Goal: Obtain resource: Obtain resource

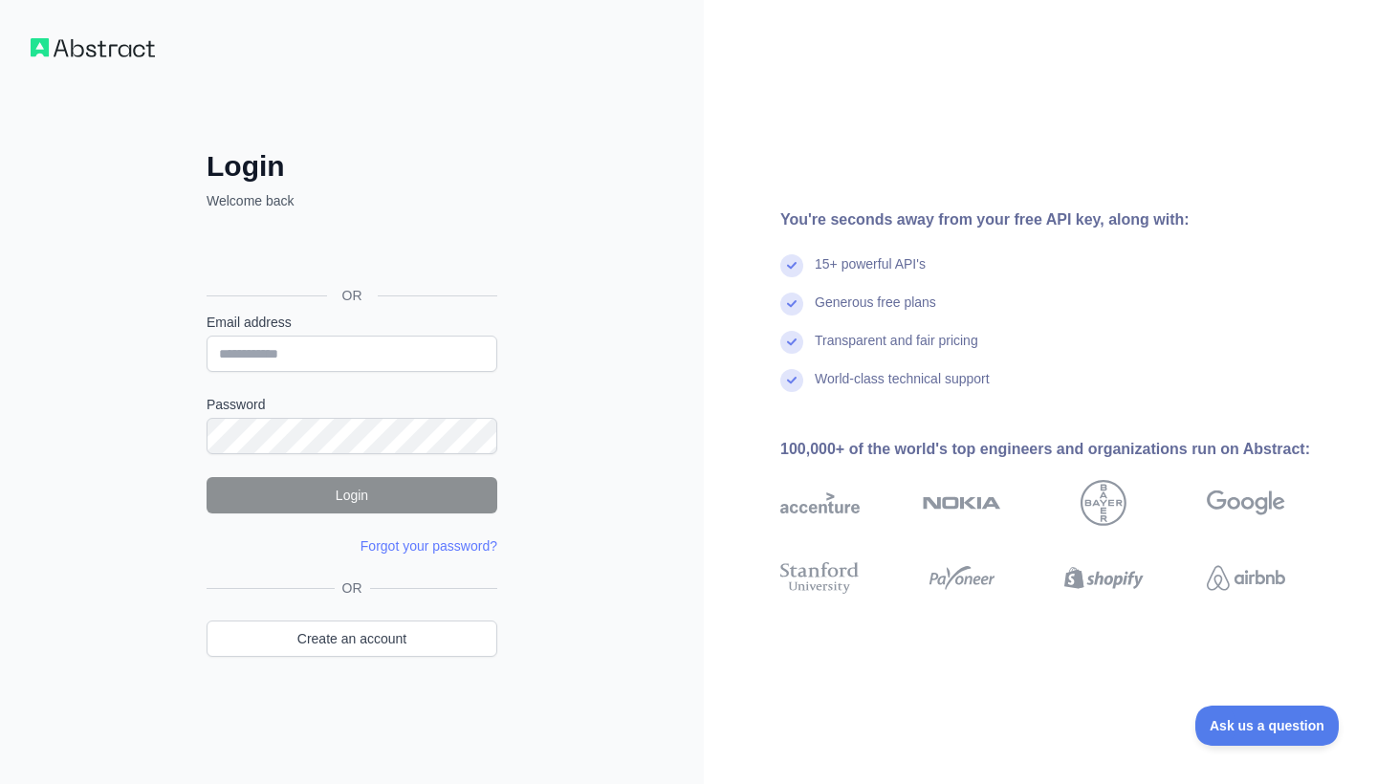
click at [351, 258] on div "Sign in with Google. Opens in new tab" at bounding box center [350, 252] width 287 height 42
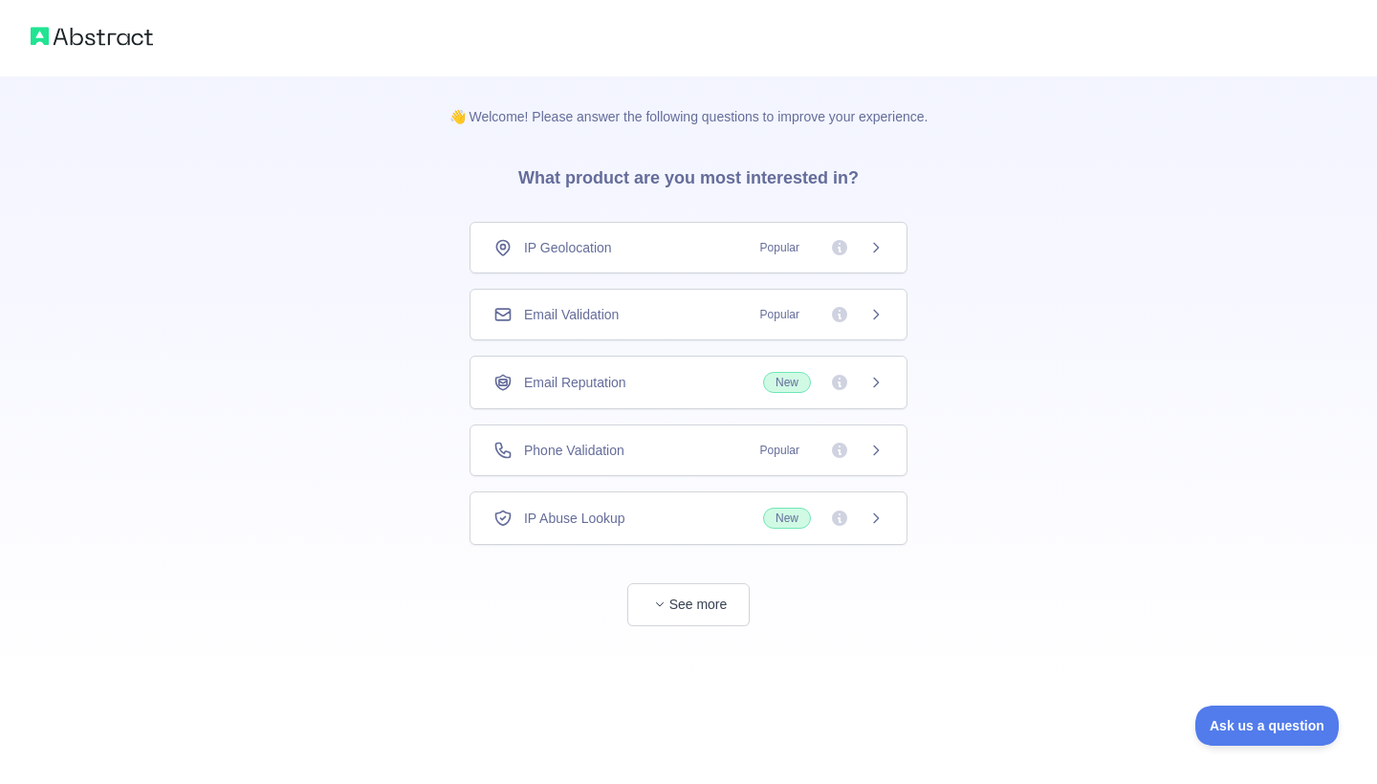
click at [693, 316] on div "Email Validation Popular" at bounding box center [688, 314] width 390 height 19
click at [657, 320] on div "Email Validation Popular" at bounding box center [688, 314] width 390 height 19
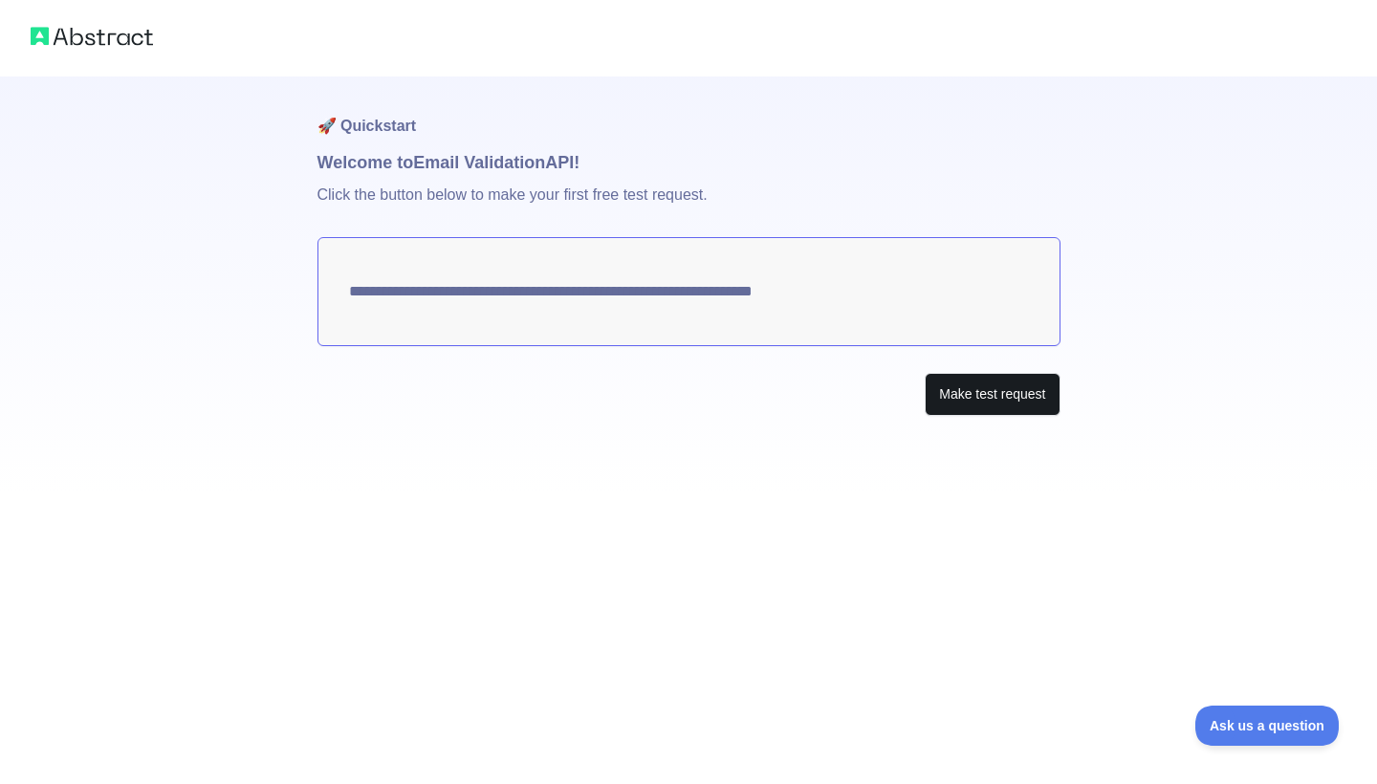
click at [958, 402] on button "Make test request" at bounding box center [992, 394] width 135 height 43
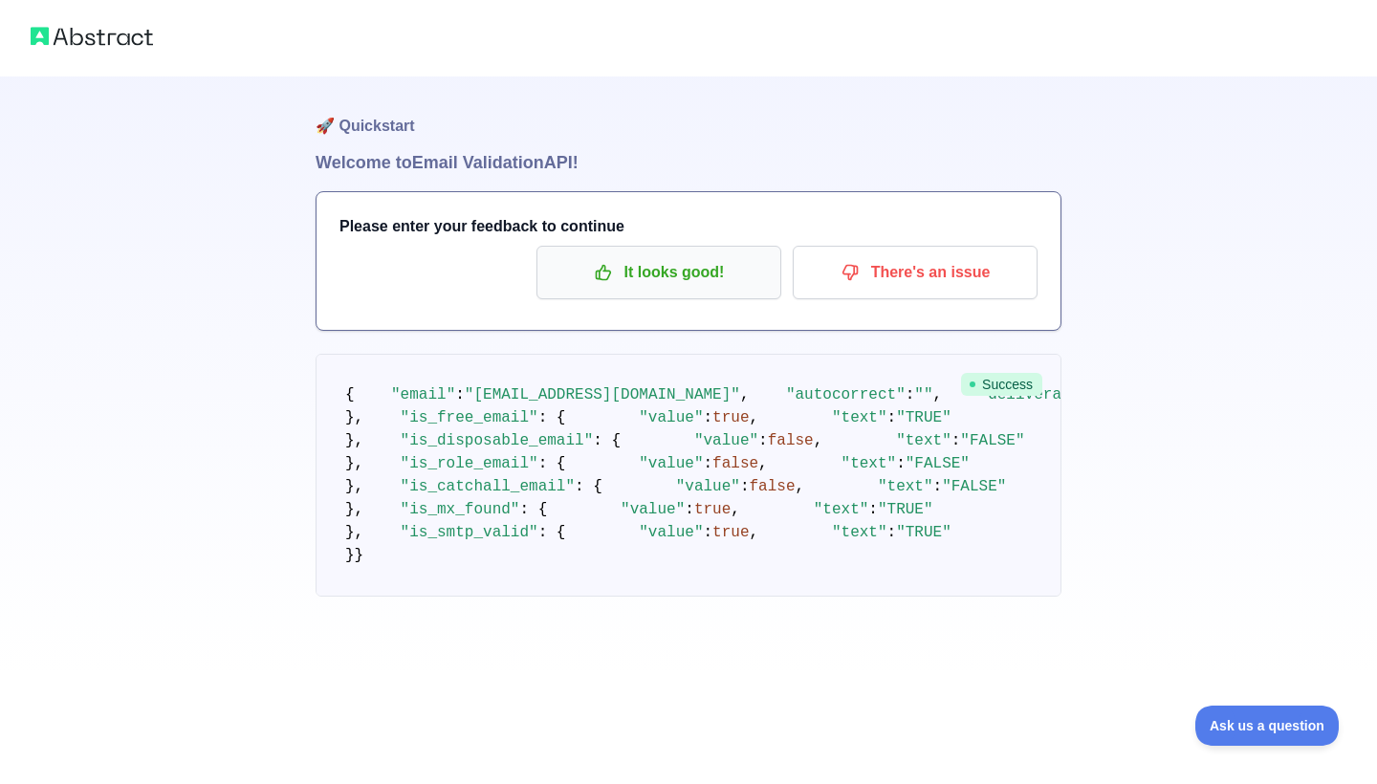
click at [636, 271] on p "It looks good!" at bounding box center [659, 272] width 216 height 33
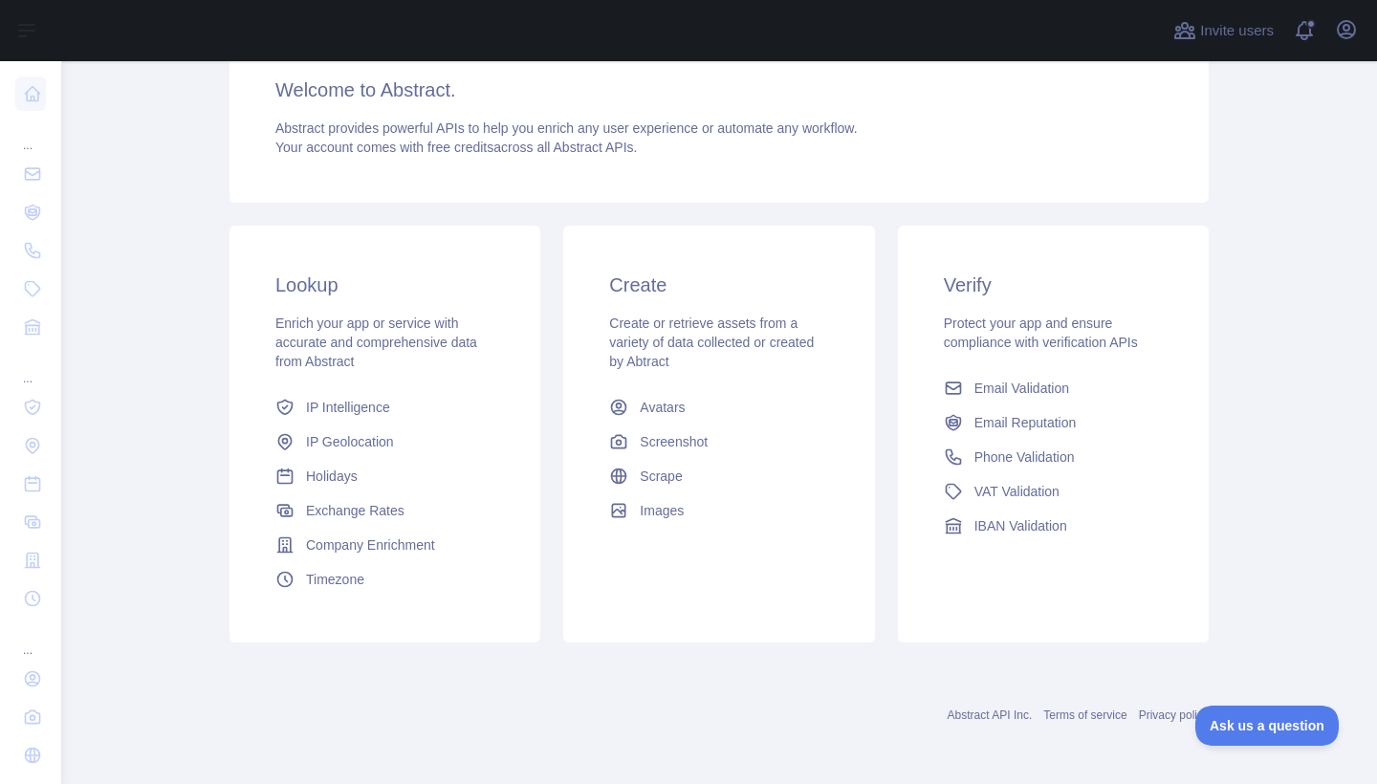
scroll to position [168, 0]
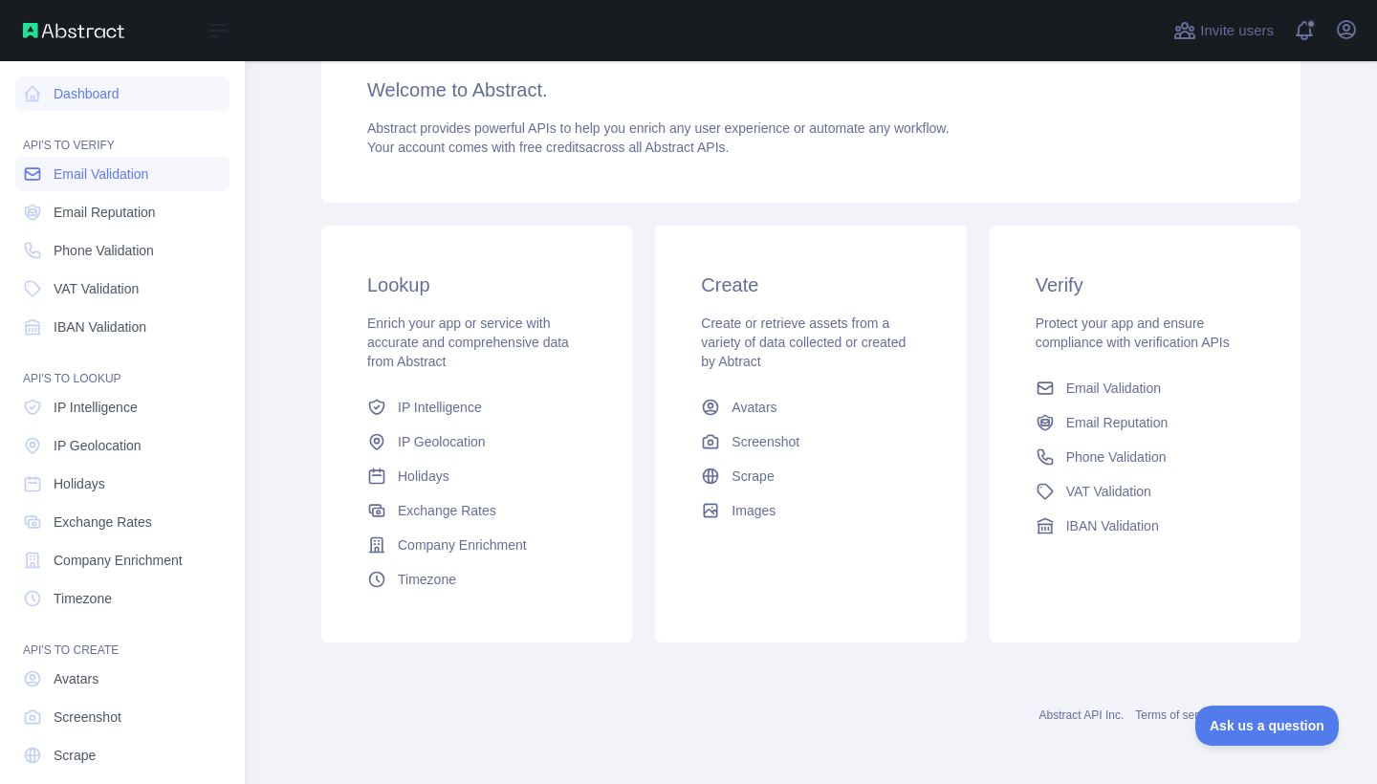
click at [76, 172] on span "Email Validation" at bounding box center [101, 173] width 95 height 19
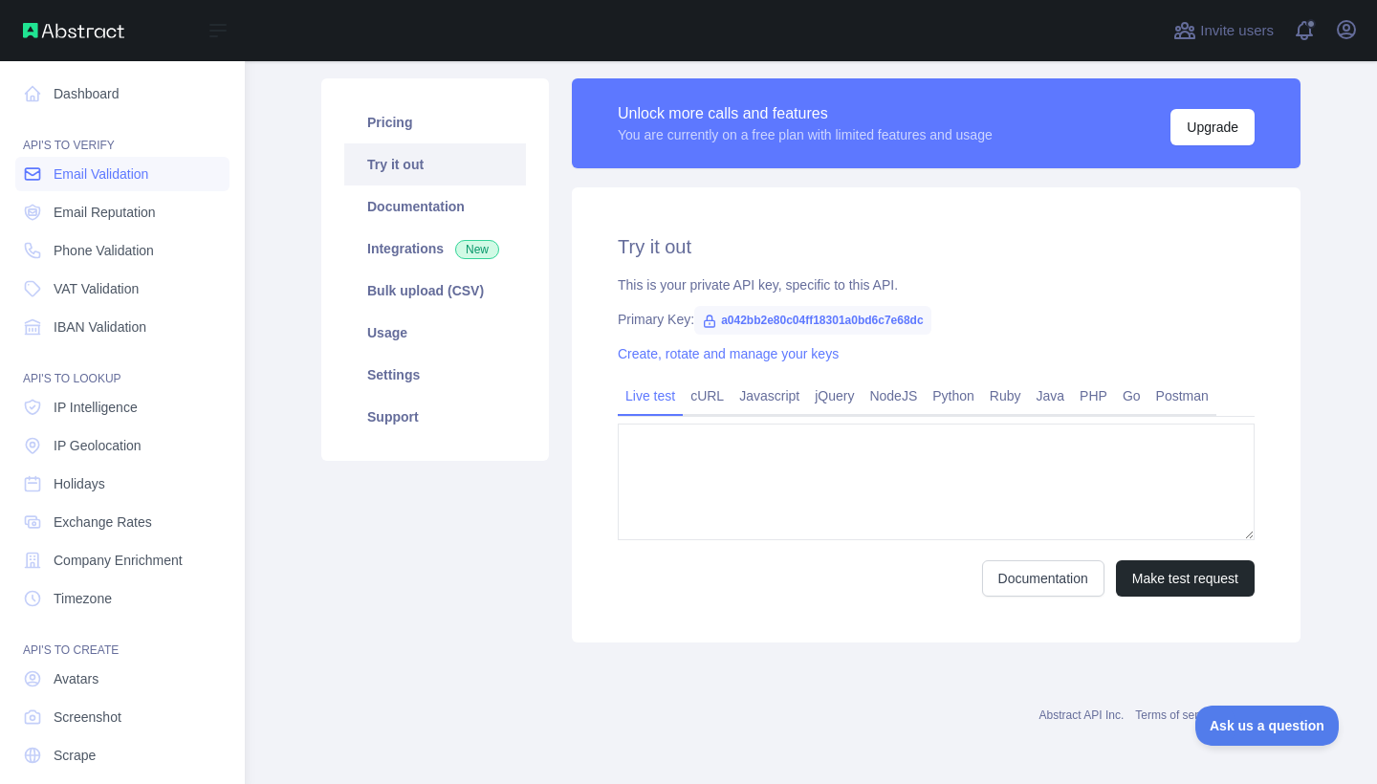
type textarea "**********"
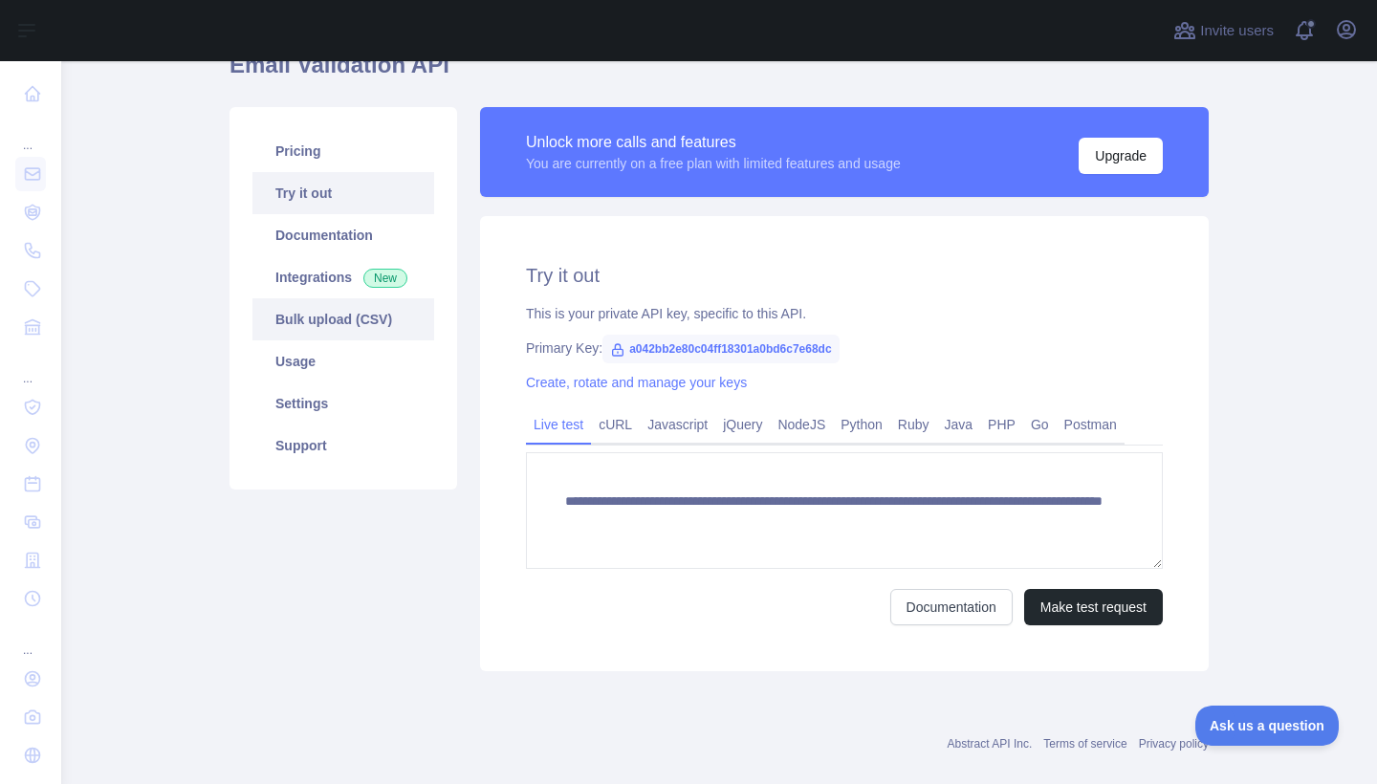
scroll to position [102, 0]
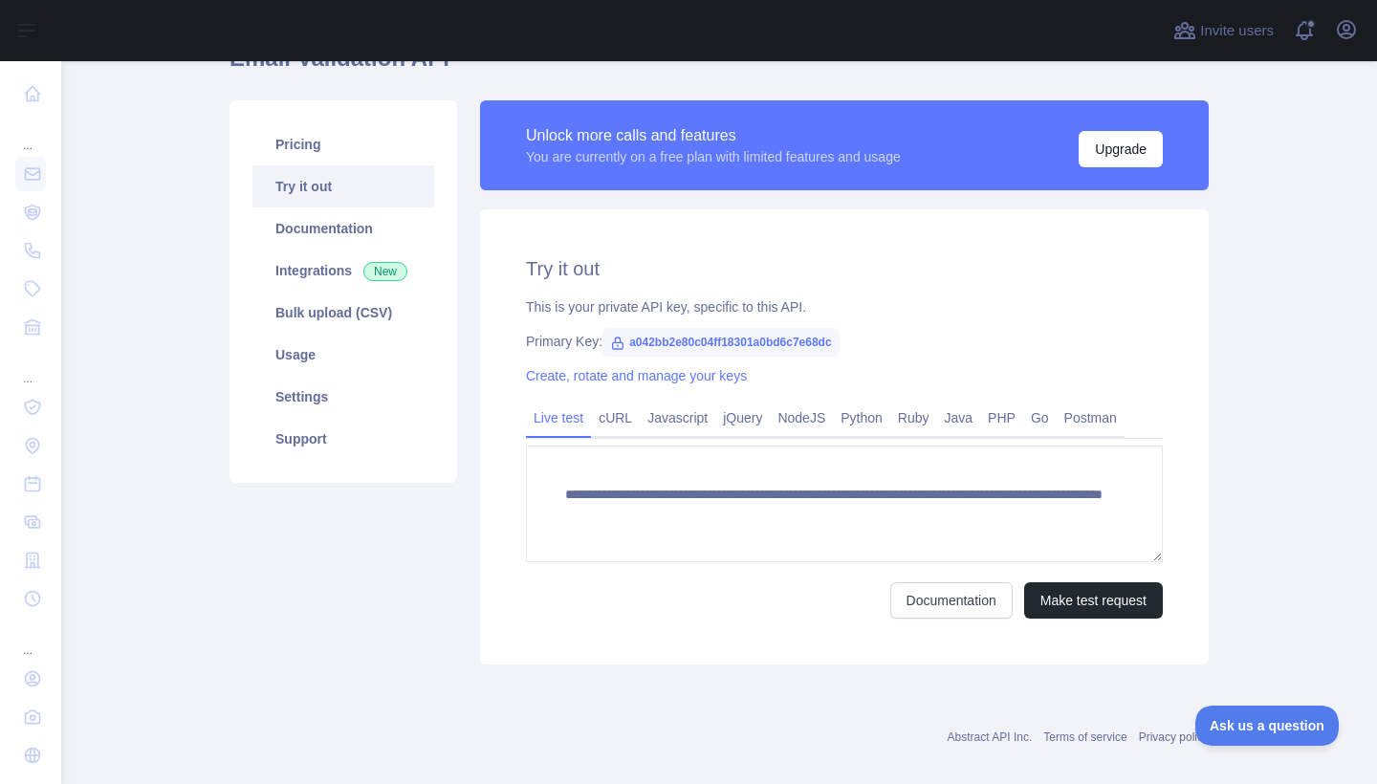
click at [634, 340] on span "a042bb2e80c04ff18301a0bd6c7e68dc" at bounding box center [720, 342] width 237 height 29
drag, startPoint x: 633, startPoint y: 341, endPoint x: 876, endPoint y: 348, distance: 243.0
click at [877, 348] on div "Primary Key: a042bb2e80c04ff18301a0bd6c7e68dc" at bounding box center [844, 341] width 637 height 19
copy div "a042bb2e80c04ff18301a0bd6c7e68dc"
click at [798, 416] on link "NodeJS" at bounding box center [801, 418] width 63 height 31
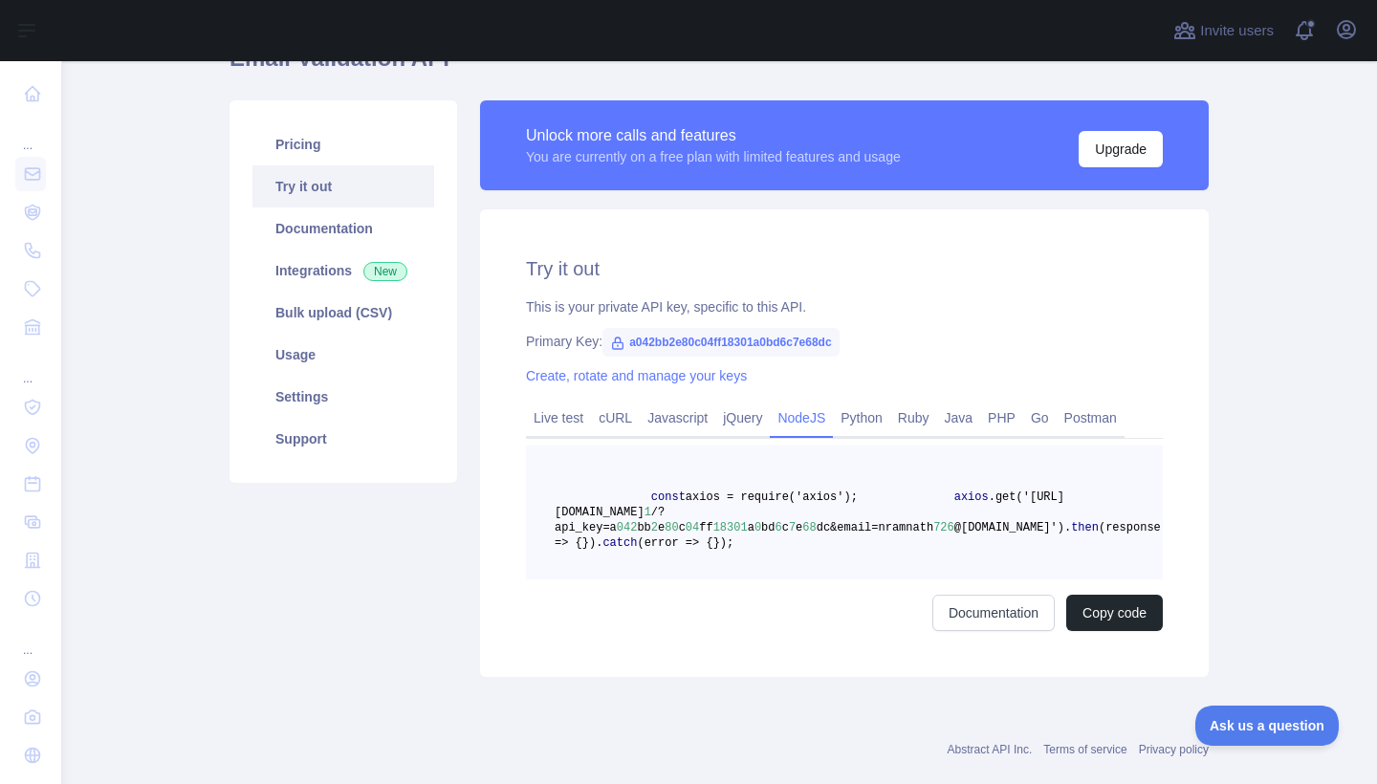
click at [913, 302] on div "This is your private API key, specific to this API." at bounding box center [844, 306] width 637 height 19
click at [794, 356] on span "a042bb2e80c04ff18301a0bd6c7e68dc" at bounding box center [720, 342] width 237 height 29
click at [804, 343] on span "a042bb2e80c04ff18301a0bd6c7e68dc" at bounding box center [720, 342] width 237 height 29
copy span "a042bb2e80c04ff18301a0bd6c7e68dc"
